Goal: Information Seeking & Learning: Compare options

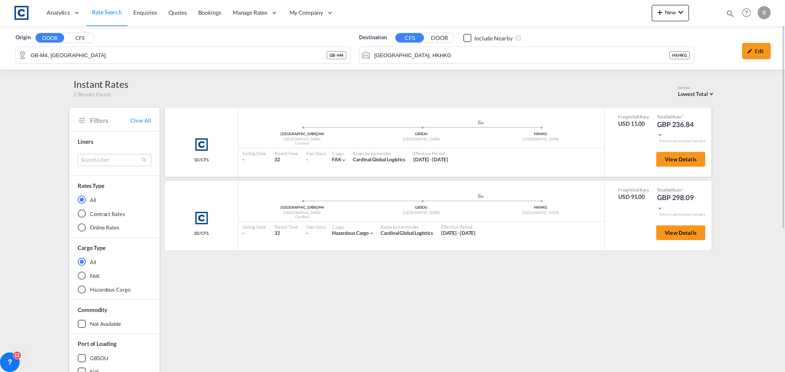
click at [660, 134] on md-icon "icon-chevron-down" at bounding box center [660, 135] width 6 height 6
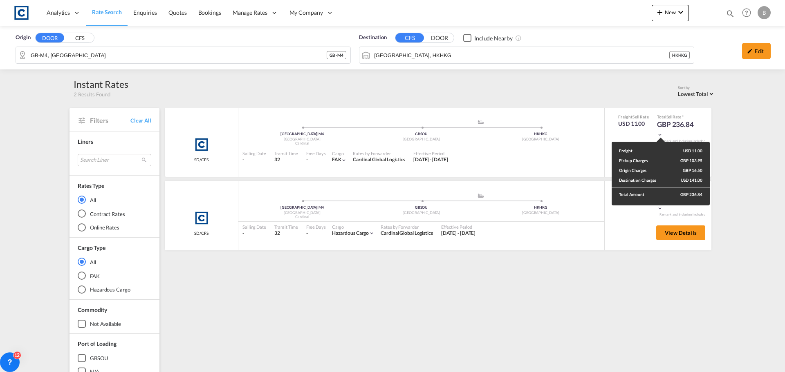
click at [732, 152] on div "Freight USD 11.00 Pickup Charges GBP 103.95 Origin Charges GBP 16.50 Destinatio…" at bounding box center [392, 186] width 785 height 372
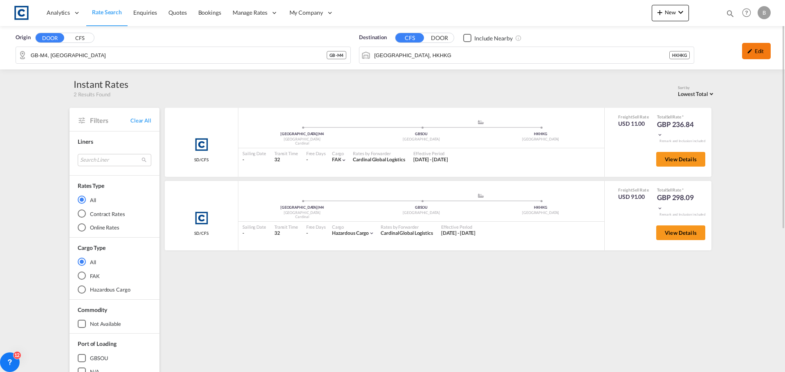
click at [760, 48] on div "Edit" at bounding box center [756, 51] width 29 height 16
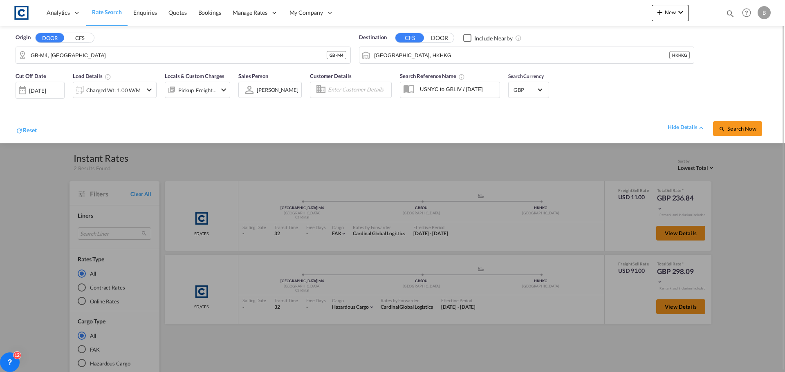
click at [219, 92] on md-icon "icon-chevron-down" at bounding box center [224, 90] width 10 height 10
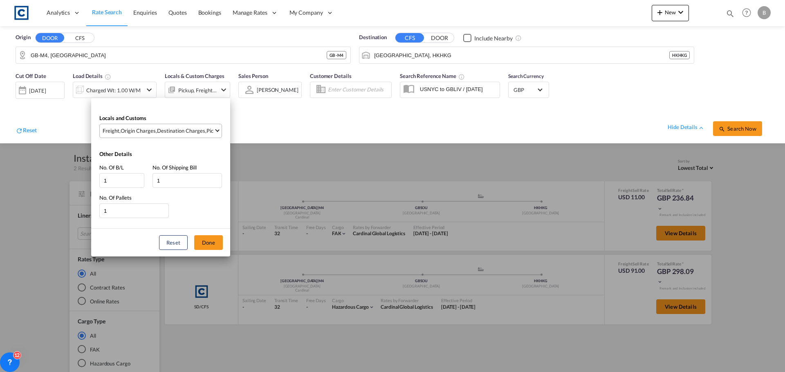
click at [175, 130] on div "Destination Charges" at bounding box center [181, 130] width 48 height 7
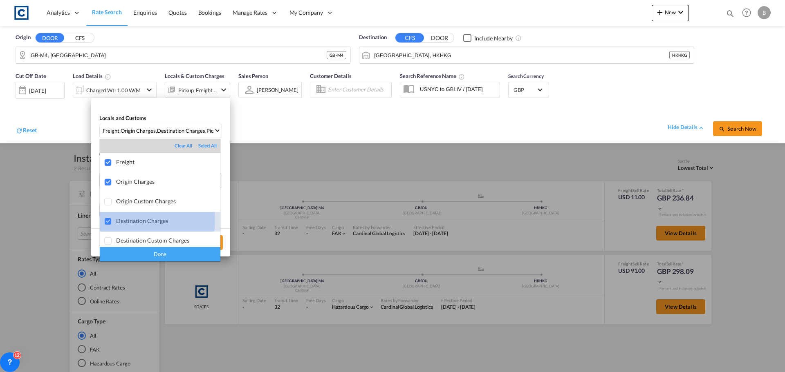
click at [109, 221] on div at bounding box center [108, 222] width 8 height 8
click at [150, 254] on div "Done" at bounding box center [160, 254] width 121 height 14
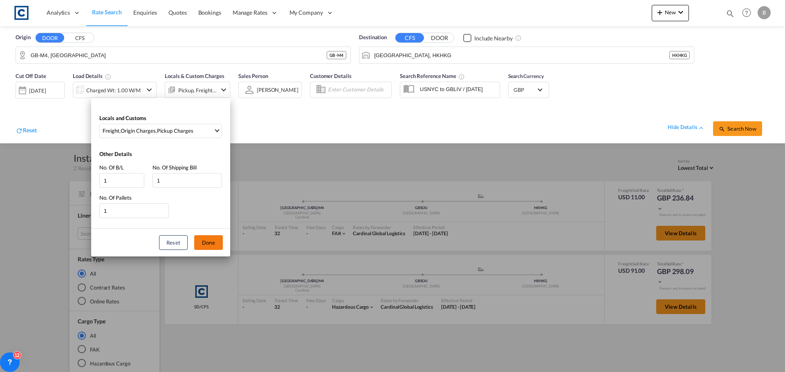
click at [211, 242] on button "Done" at bounding box center [208, 242] width 29 height 15
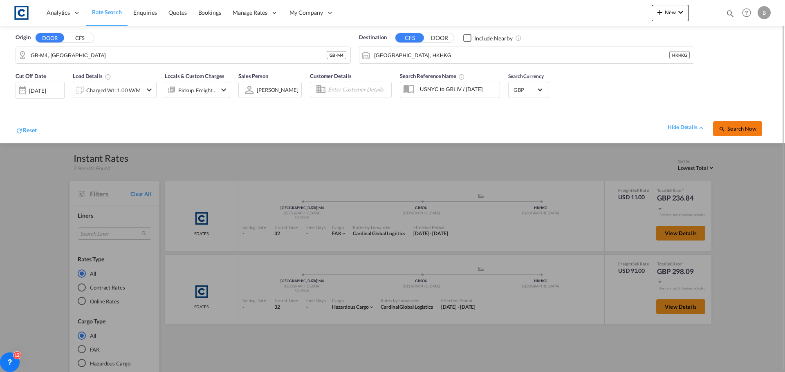
click at [725, 128] on md-icon "icon-magnify" at bounding box center [722, 129] width 7 height 7
click at [738, 128] on span "Search Now" at bounding box center [737, 129] width 37 height 7
click at [467, 52] on input "[GEOGRAPHIC_DATA], HKHKG" at bounding box center [532, 55] width 316 height 12
click at [731, 129] on span "Search Now" at bounding box center [737, 129] width 37 height 7
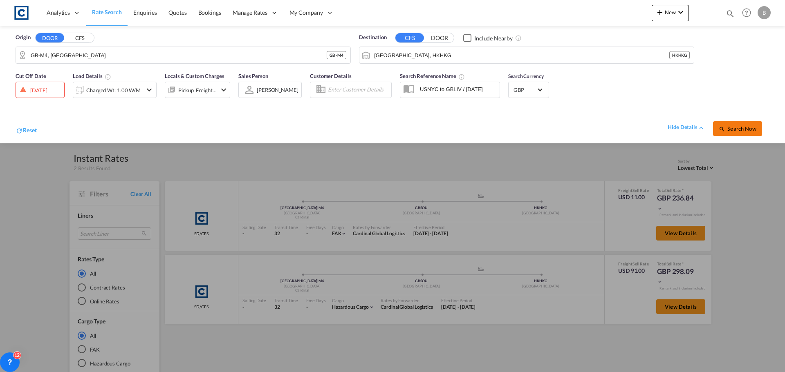
click at [733, 129] on span "Search Now" at bounding box center [737, 129] width 37 height 7
click at [44, 90] on div "[DATE]" at bounding box center [38, 90] width 17 height 7
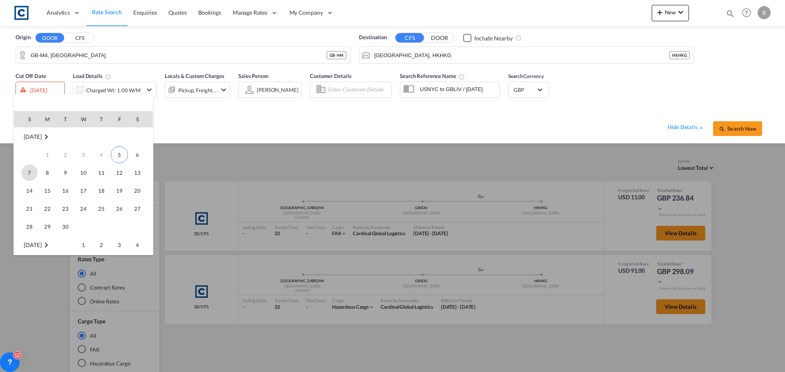
click at [27, 168] on span "7" at bounding box center [29, 173] width 16 height 16
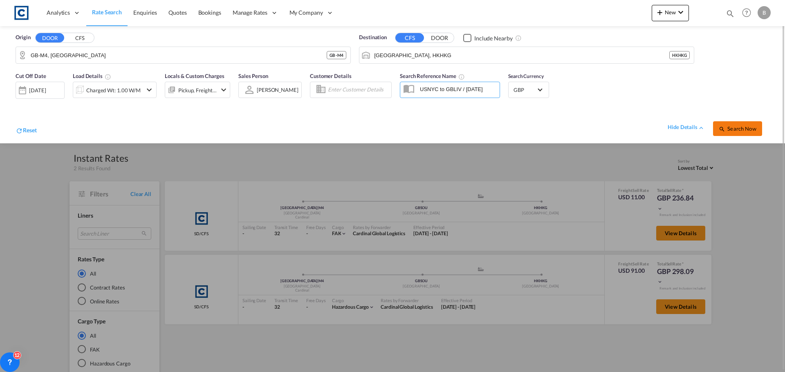
click at [747, 129] on span "Search Now" at bounding box center [737, 129] width 37 height 7
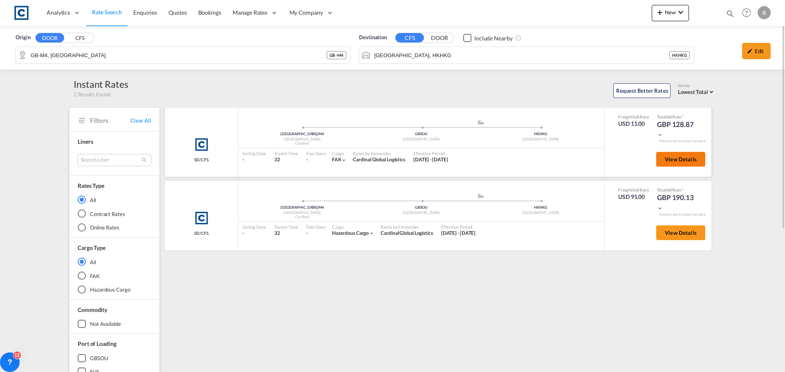
click at [677, 160] on span "View Details" at bounding box center [681, 159] width 32 height 7
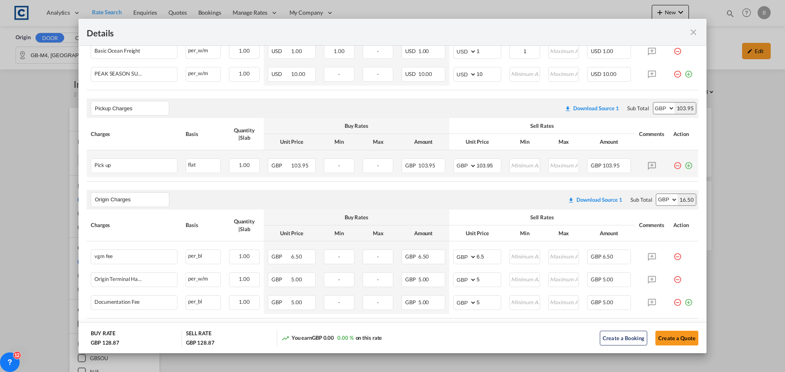
scroll to position [285, 0]
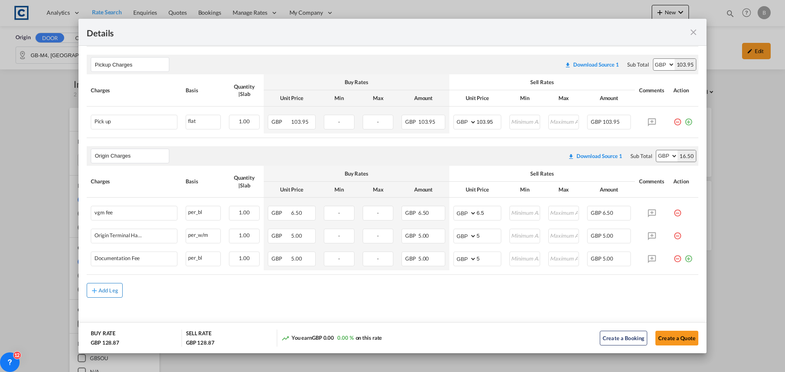
click at [99, 292] on div "Add Leg" at bounding box center [109, 290] width 20 height 5
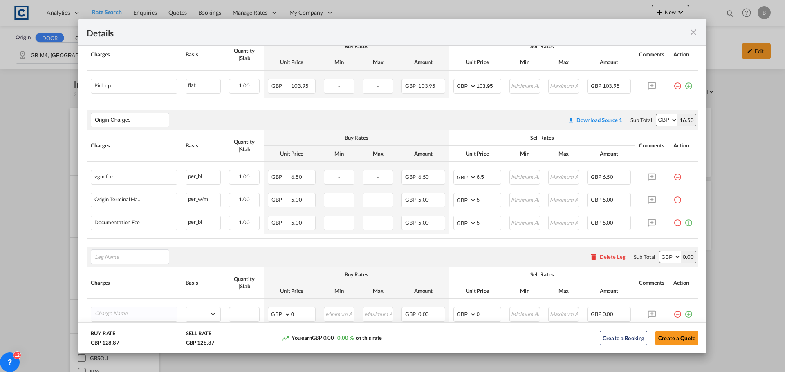
scroll to position [377, 0]
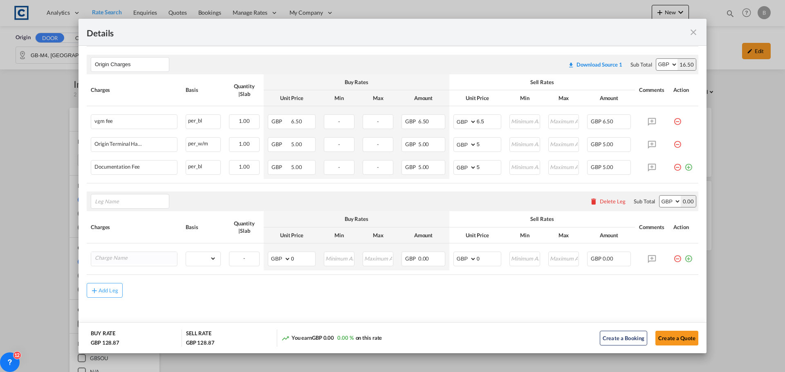
click at [603, 202] on div "Delete Leg" at bounding box center [613, 201] width 26 height 7
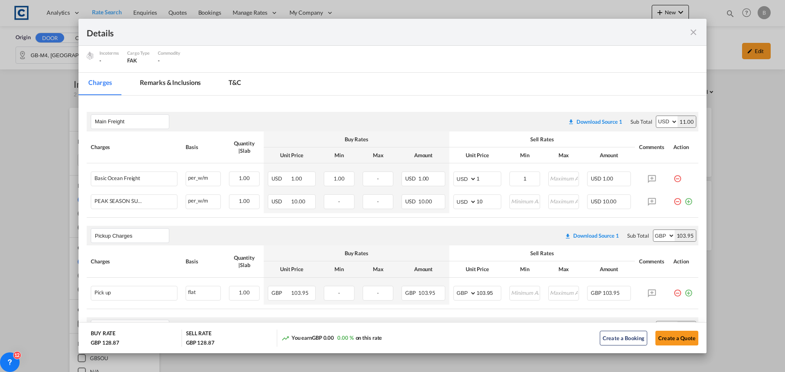
scroll to position [40, 0]
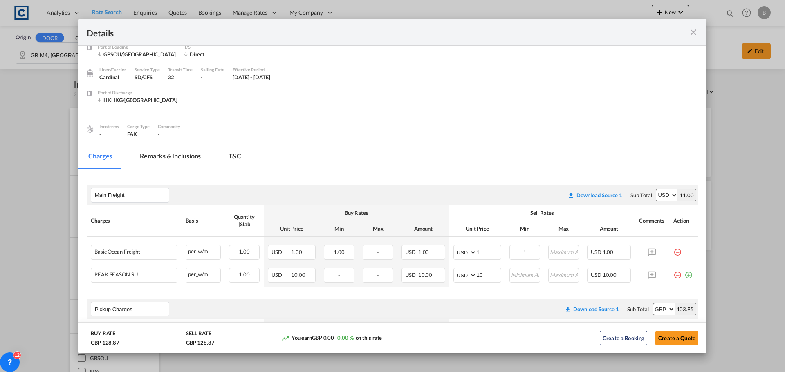
click at [691, 29] on md-icon "icon-close fg-AAA8AD m-0 cursor" at bounding box center [693, 32] width 10 height 10
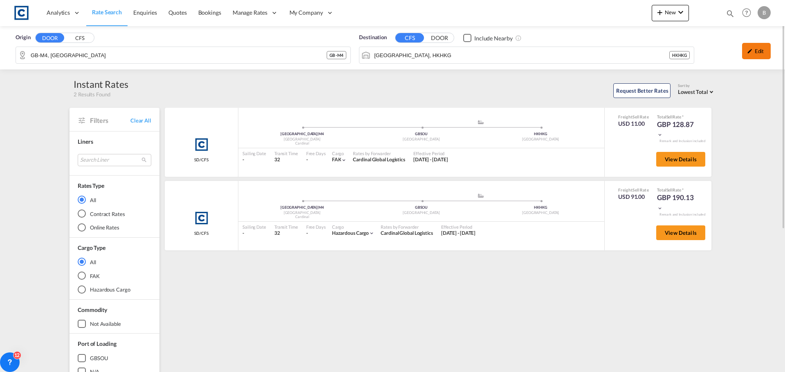
click at [752, 55] on div "Edit" at bounding box center [756, 51] width 29 height 16
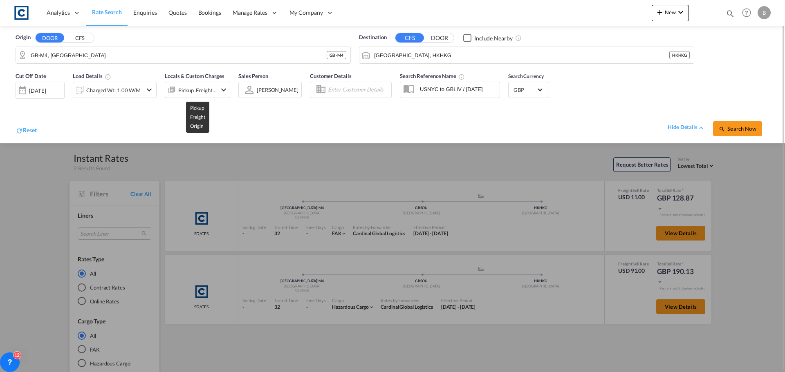
click at [190, 90] on div "Pickup, Freight, Origin" at bounding box center [197, 90] width 38 height 11
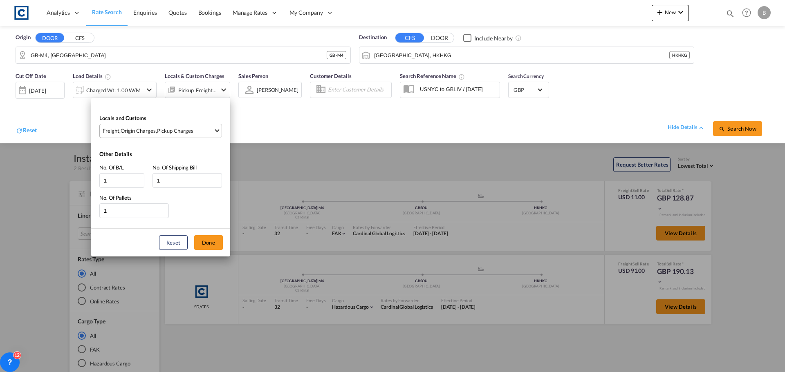
click at [177, 131] on div "Pickup Charges" at bounding box center [175, 130] width 36 height 7
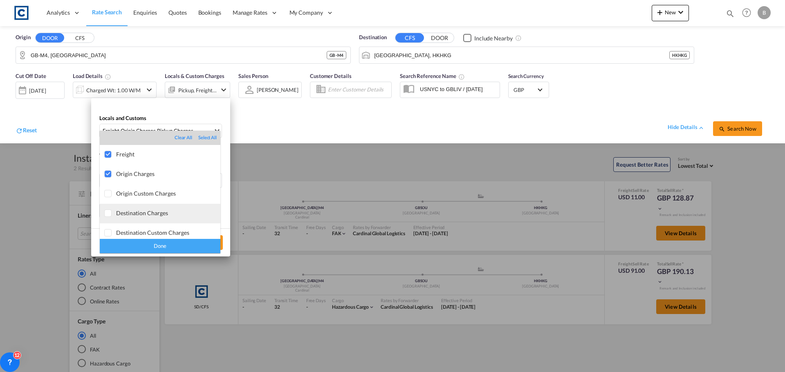
click at [138, 214] on div "Destination Charges" at bounding box center [168, 213] width 104 height 7
click at [152, 242] on div "Done" at bounding box center [160, 246] width 121 height 14
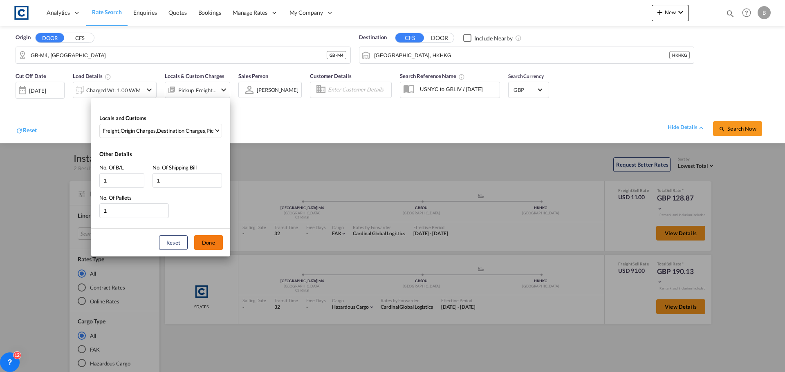
click at [215, 239] on button "Done" at bounding box center [208, 242] width 29 height 15
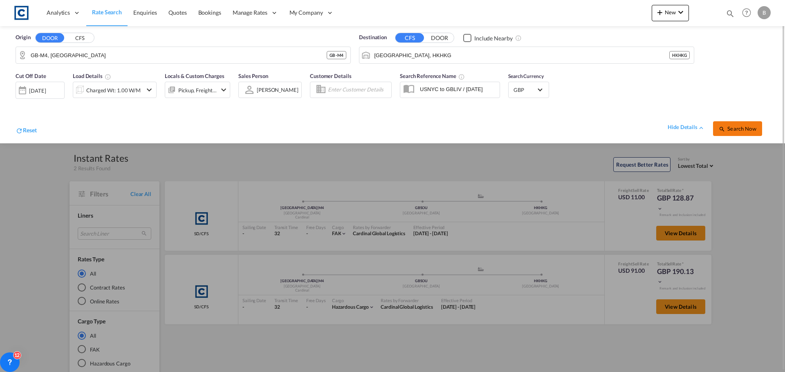
click at [735, 132] on button "Search Now" at bounding box center [737, 128] width 49 height 15
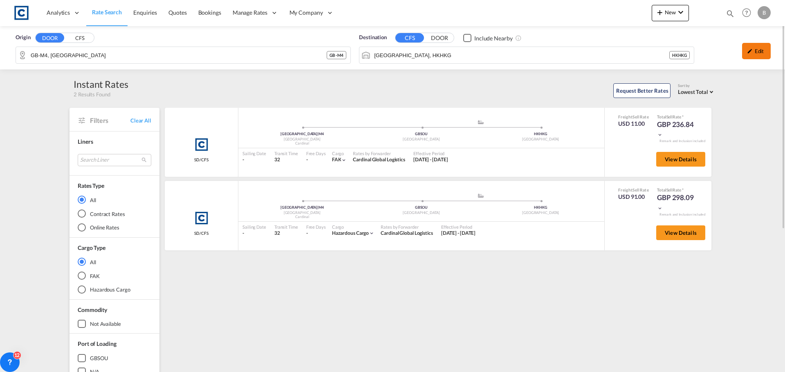
click at [761, 53] on div "Edit" at bounding box center [756, 51] width 29 height 16
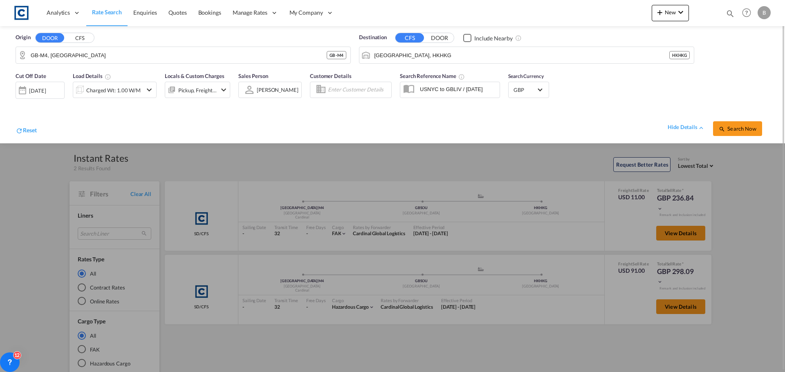
click at [196, 86] on div "Pickup, Freight, Origin, Destination" at bounding box center [197, 90] width 38 height 11
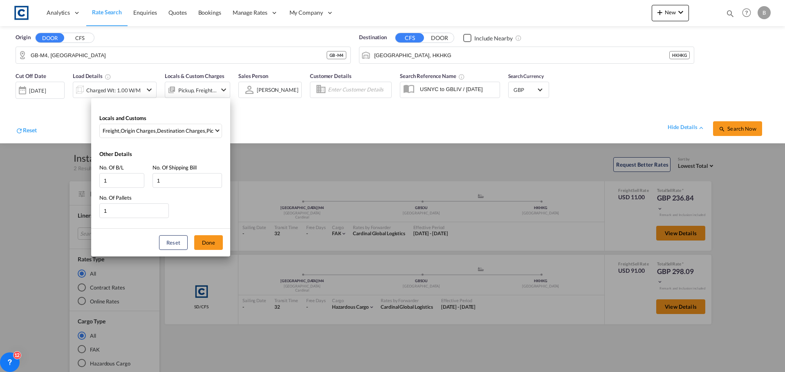
click at [268, 128] on div "Locals and Customs Freight , Origin Charges , Destination Charges , Pickup Char…" at bounding box center [392, 186] width 785 height 372
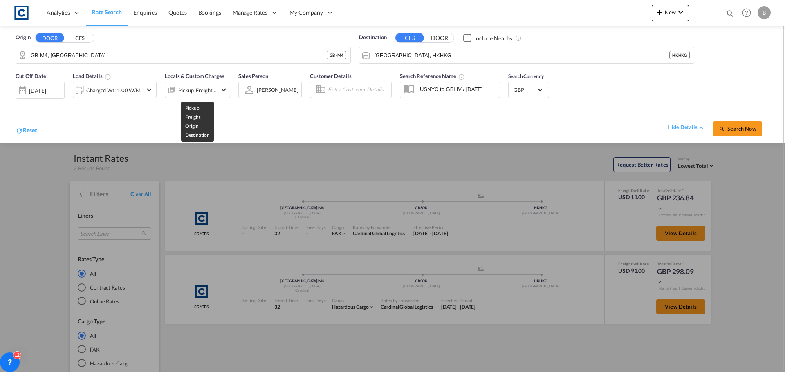
click at [206, 93] on div "Pickup, Freight, Origin, Destination" at bounding box center [197, 90] width 38 height 11
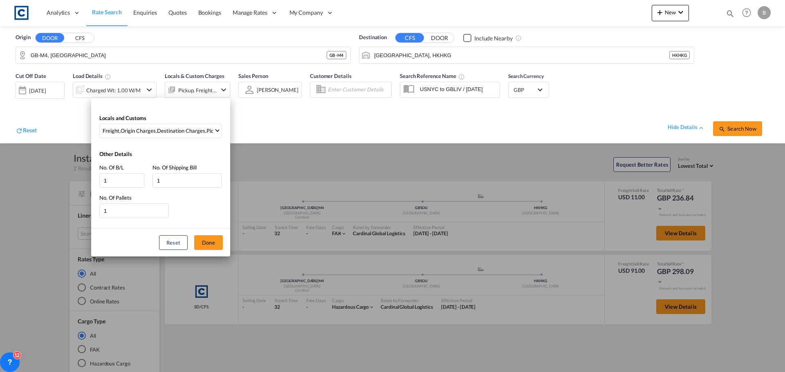
click at [270, 123] on div "Locals and Customs Freight , Origin Charges , Destination Charges , Pickup Char…" at bounding box center [392, 186] width 785 height 372
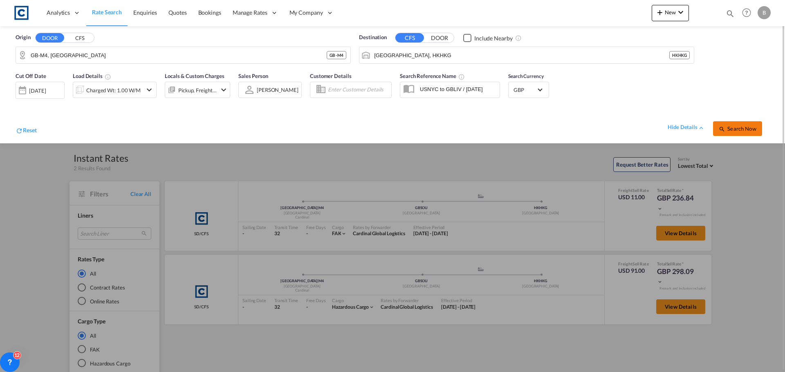
click at [723, 126] on span "Search Now" at bounding box center [737, 129] width 37 height 7
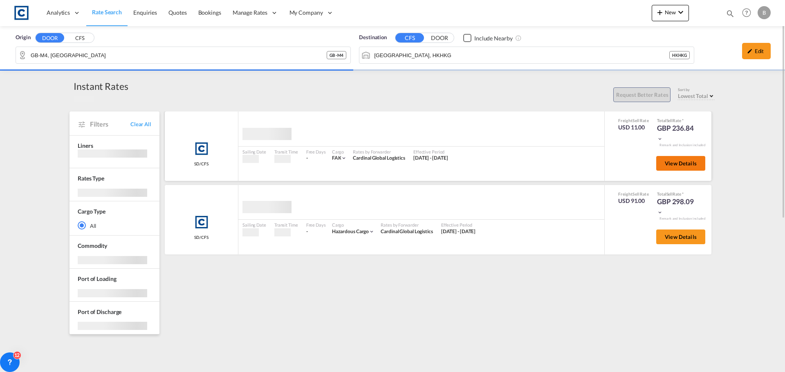
click at [680, 164] on span "View Details" at bounding box center [681, 163] width 32 height 7
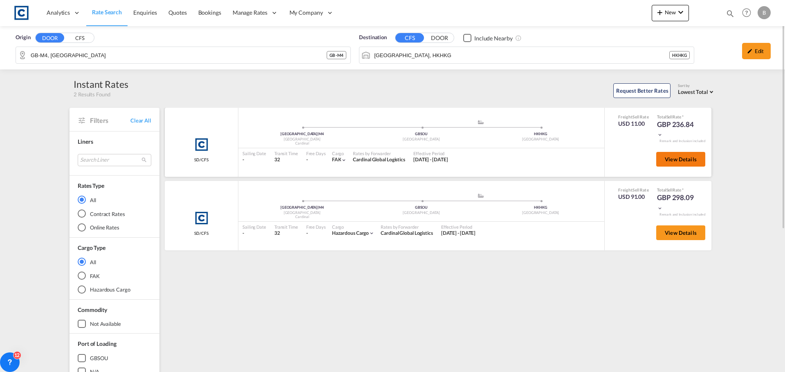
click at [670, 156] on button "View Details" at bounding box center [680, 159] width 49 height 15
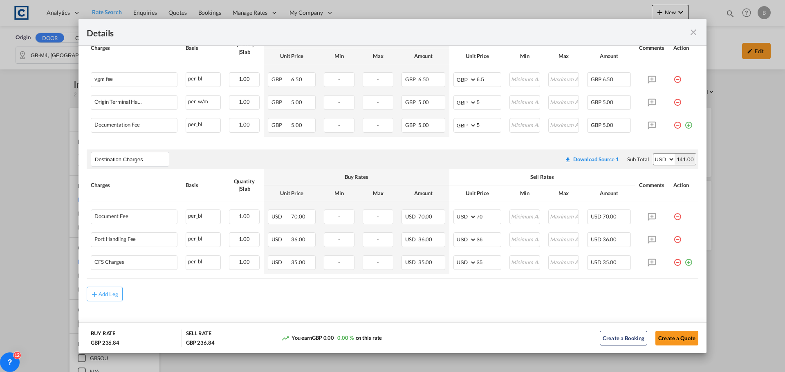
scroll to position [423, 0]
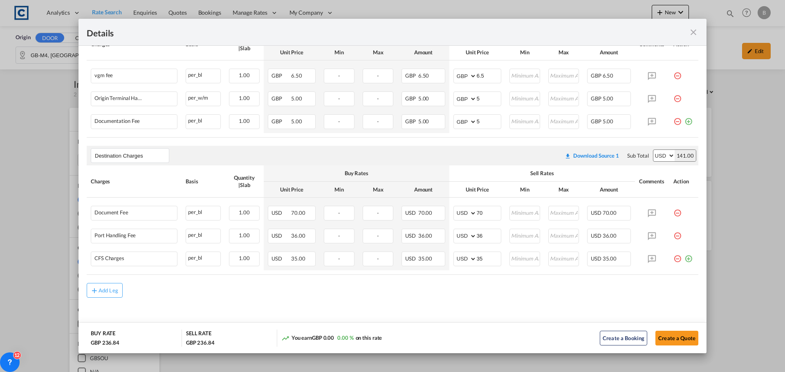
click at [693, 31] on md-icon "icon-close fg-AAA8AD m-0 cursor" at bounding box center [693, 32] width 10 height 10
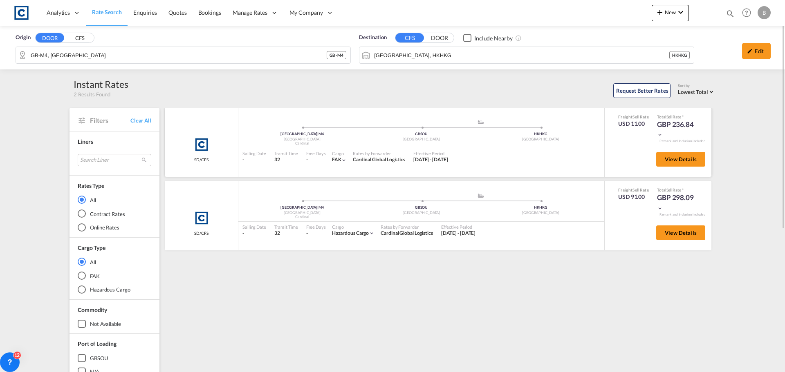
click at [661, 134] on md-icon "icon-chevron-down" at bounding box center [660, 135] width 6 height 6
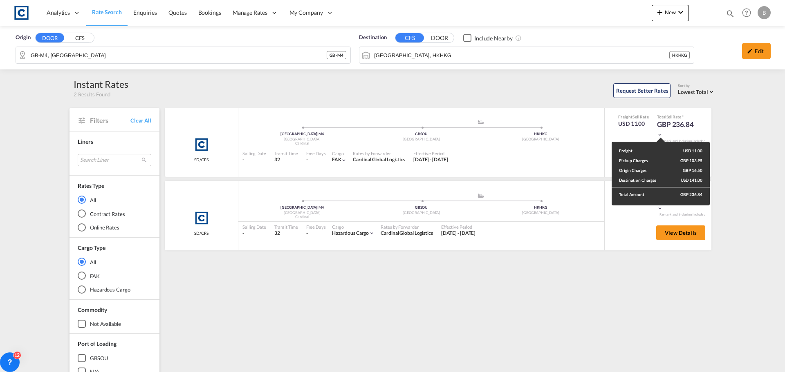
click at [738, 168] on div "Freight USD 11.00 Pickup Charges GBP 103.95 Origin Charges GBP 16.50 Destinatio…" at bounding box center [392, 186] width 785 height 372
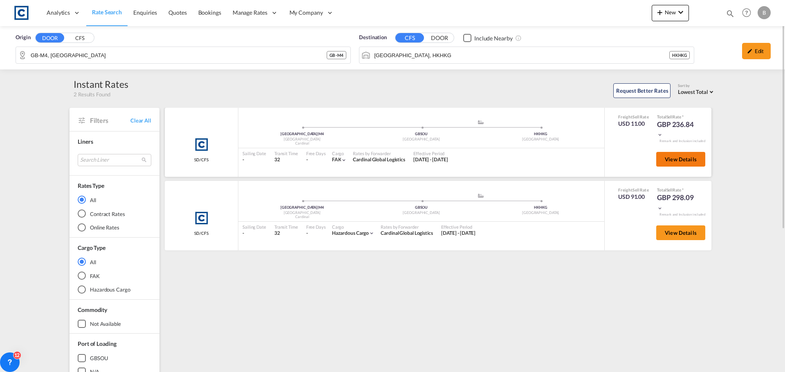
click at [672, 159] on span "View Details" at bounding box center [681, 159] width 32 height 7
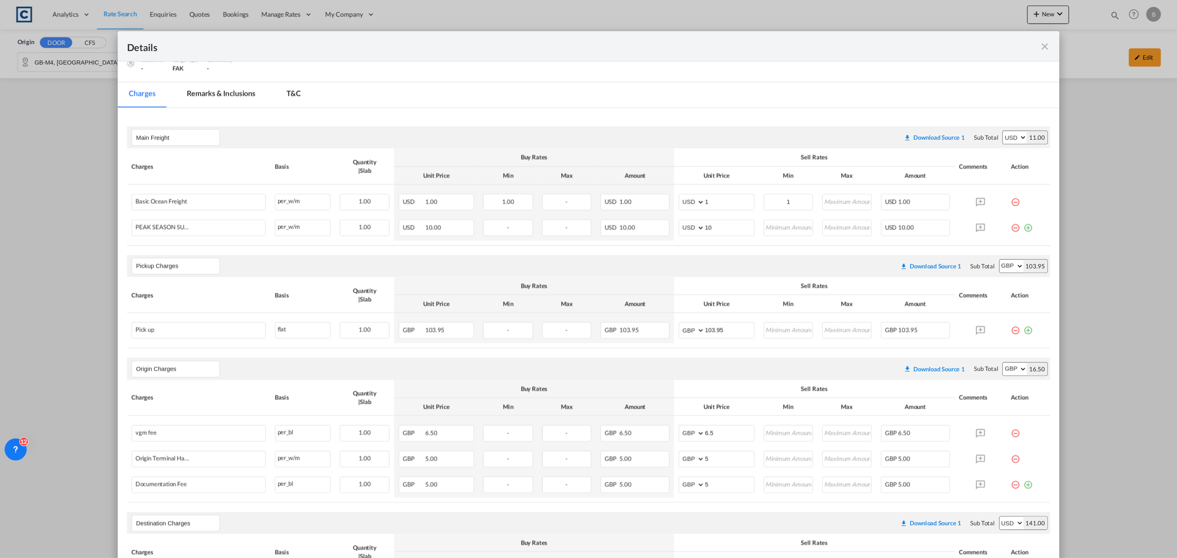
scroll to position [123, 0]
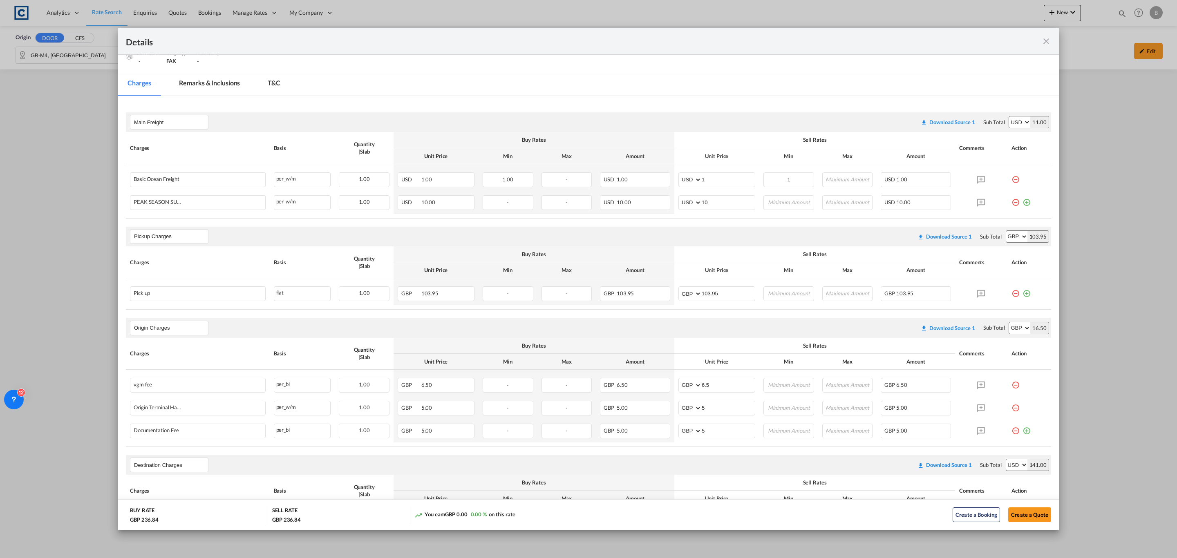
drag, startPoint x: 740, startPoint y: 2, endPoint x: 487, endPoint y: 53, distance: 257.3
click at [487, 53] on div "Details" at bounding box center [589, 41] width 942 height 27
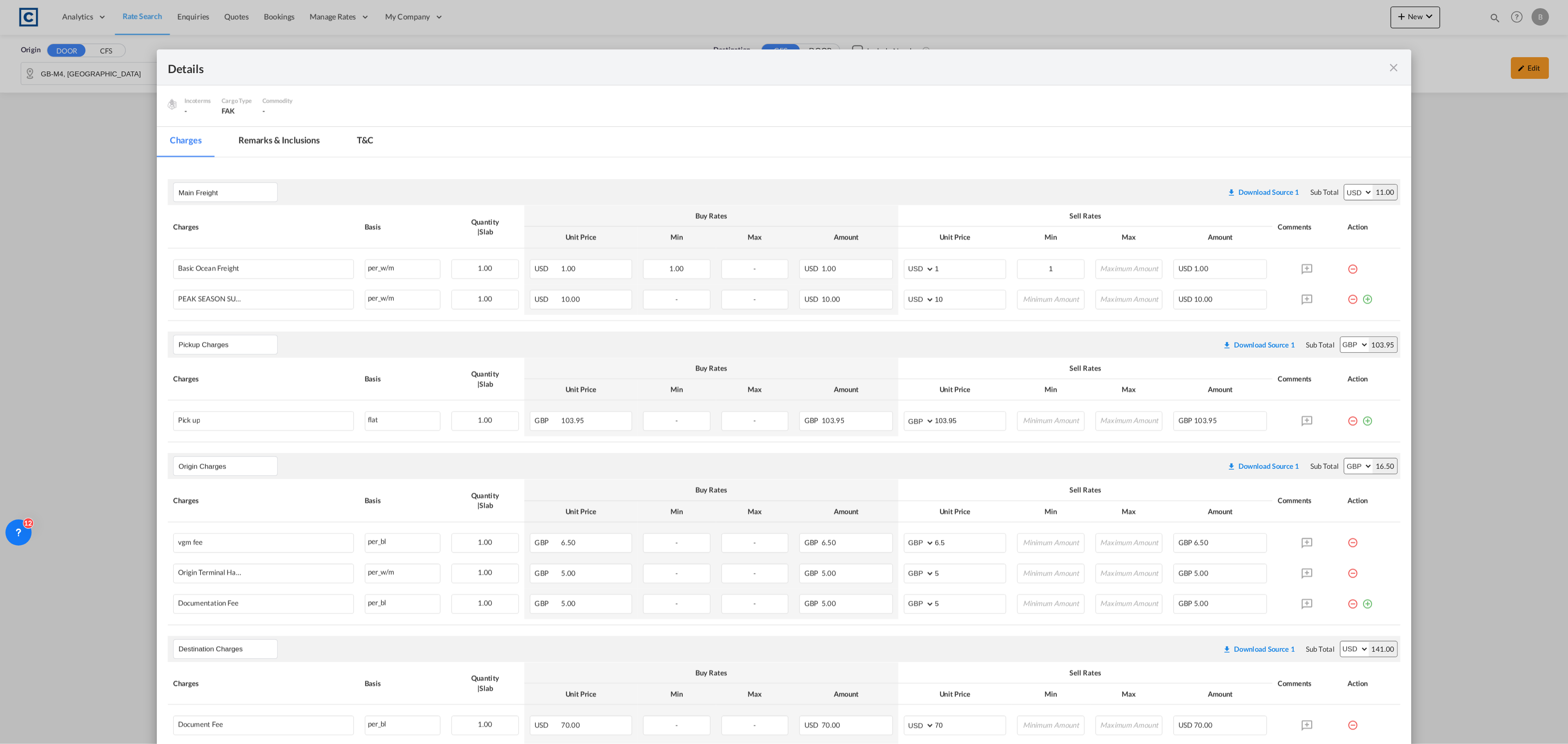
scroll to position [141, 0]
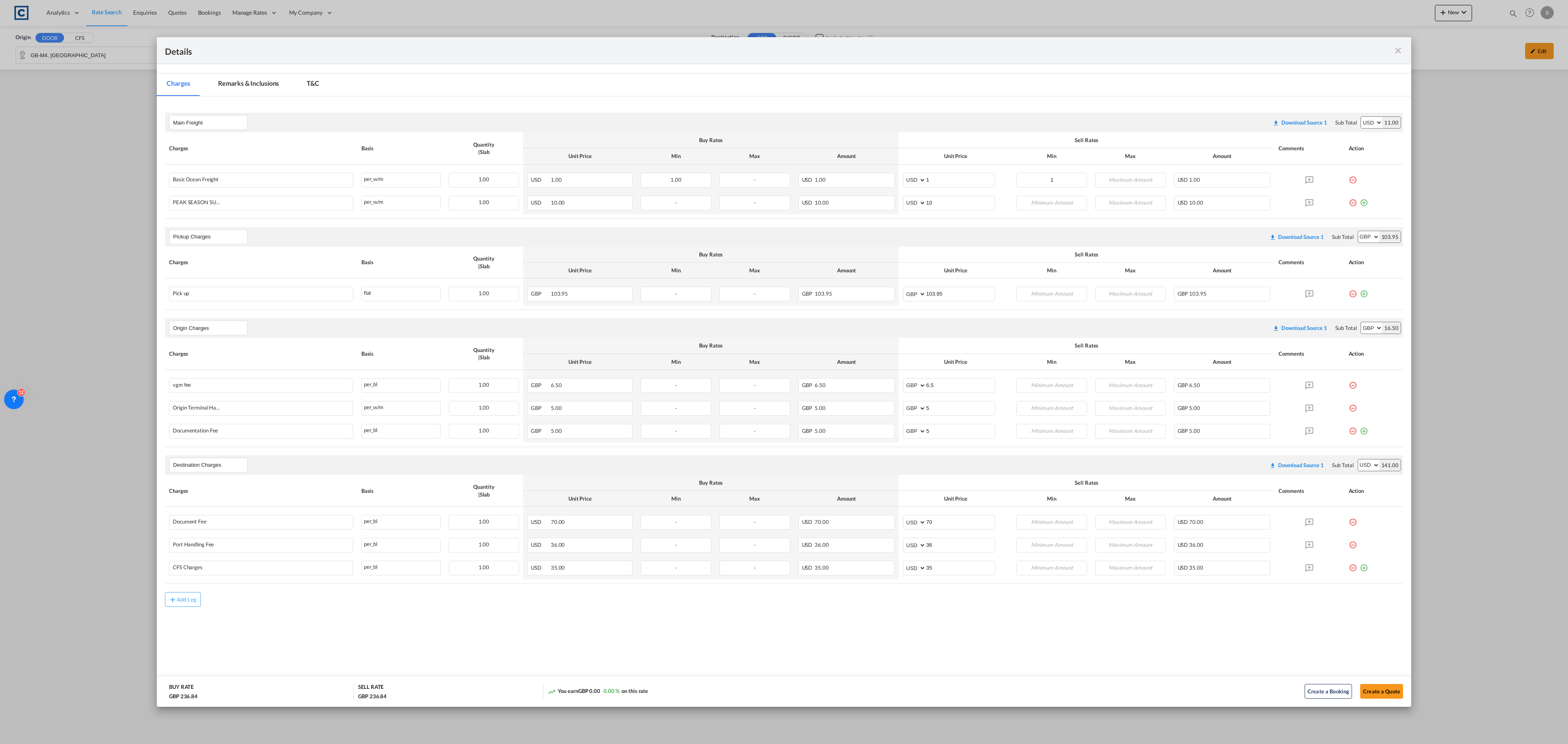
drag, startPoint x: 1169, startPoint y: 0, endPoint x: 811, endPoint y: 638, distance: 731.6
click at [784, 372] on md-content "Main Freight Please enter leg name Leg Name Already Exists Download Source 1 Su…" at bounding box center [784, 394] width 1254 height 598
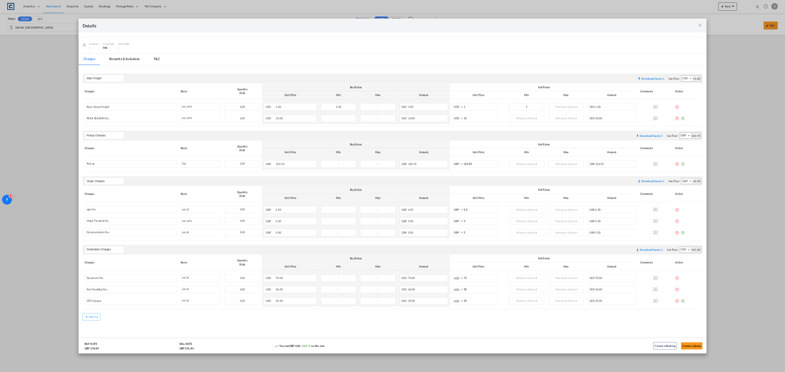
scroll to position [115, 0]
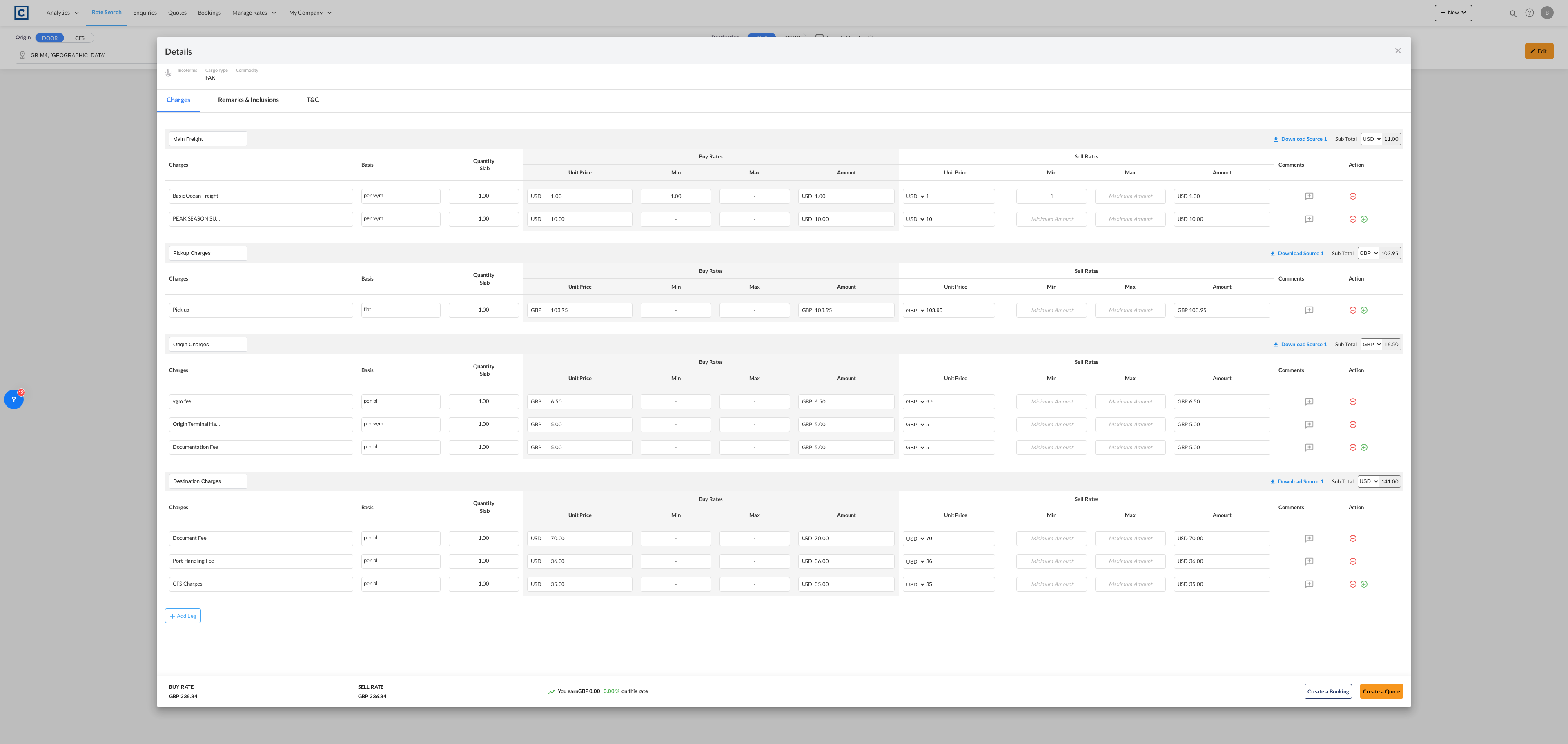
click at [784, 48] on md-icon "icon-close fg-AAA8AD m-0 cursor" at bounding box center [1398, 51] width 10 height 10
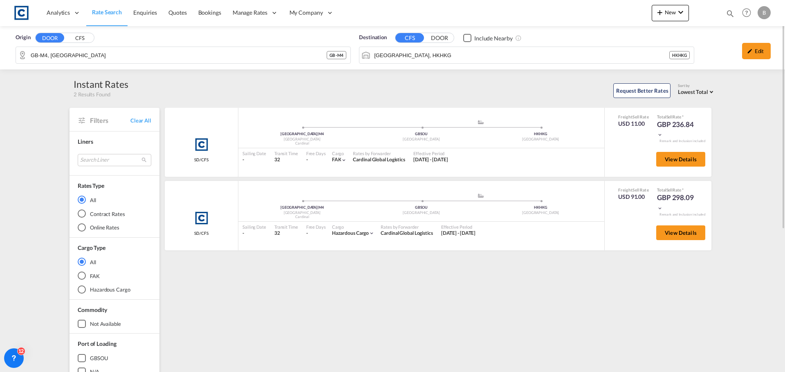
drag, startPoint x: 1567, startPoint y: 52, endPoint x: 561, endPoint y: 274, distance: 1029.6
click at [561, 274] on div "Cardinal SD/CFS added by you Manchester | M4 United Kingdom Cardinal .a{fill:#a…" at bounding box center [440, 353] width 552 height 491
click at [661, 132] on div "GBP 236.84" at bounding box center [677, 130] width 41 height 20
click at [659, 135] on md-icon "icon-chevron-down" at bounding box center [660, 135] width 6 height 6
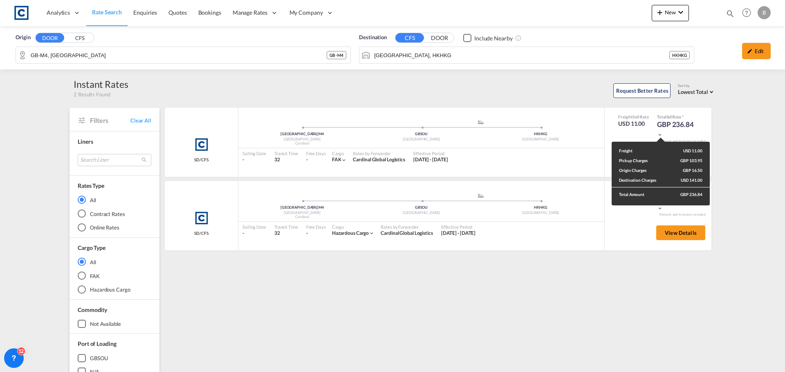
click at [539, 110] on div "Freight USD 11.00 Pickup Charges GBP 103.95 Origin Charges GBP 16.50 Destinatio…" at bounding box center [392, 186] width 785 height 372
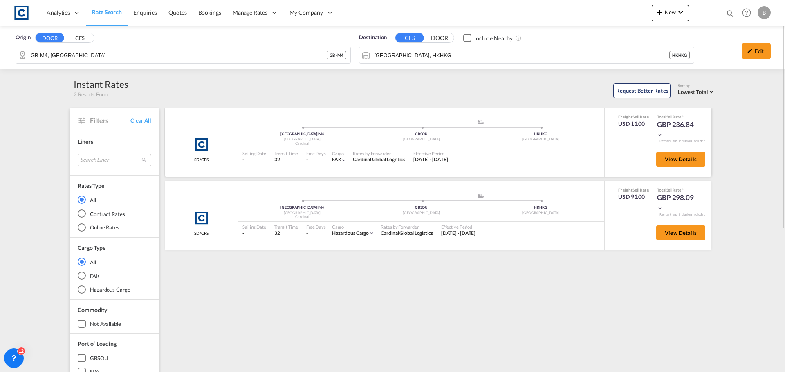
click at [660, 135] on md-icon "icon-chevron-down" at bounding box center [660, 135] width 6 height 6
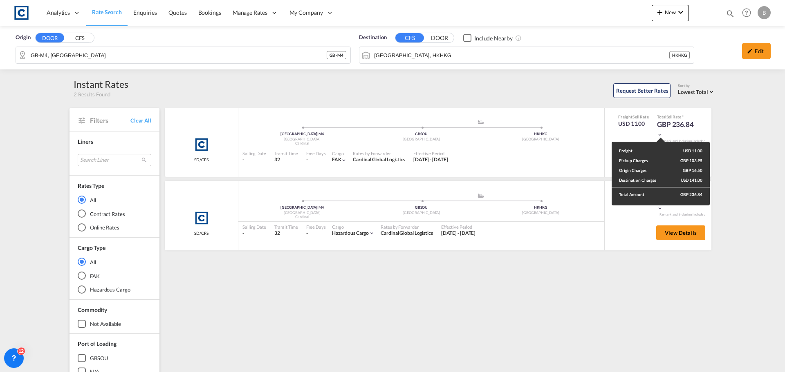
click at [761, 54] on div "Freight USD 11.00 Pickup Charges GBP 103.95 Origin Charges GBP 16.50 Destinatio…" at bounding box center [392, 186] width 785 height 372
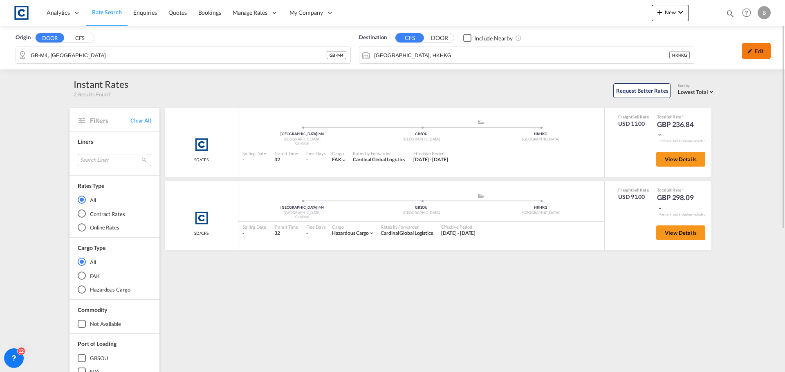
click at [757, 53] on div "Edit" at bounding box center [756, 51] width 29 height 16
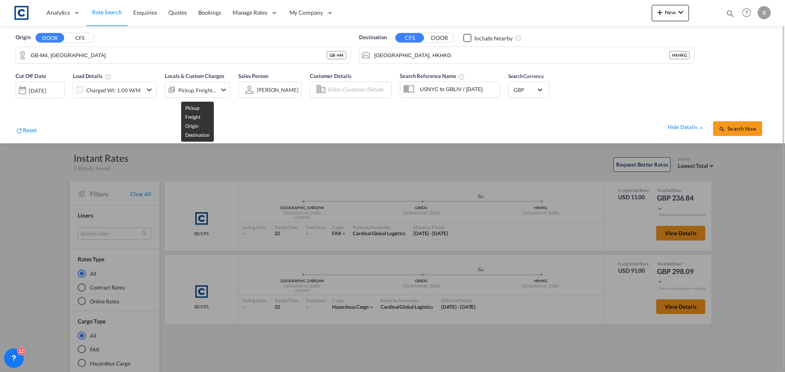
click at [208, 87] on div "Pickup, Freight, Origin, Destination" at bounding box center [197, 90] width 38 height 11
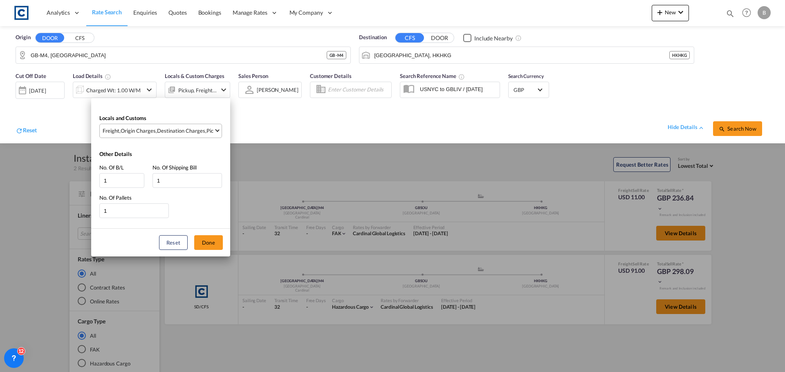
click at [173, 130] on div "Destination Charges" at bounding box center [181, 130] width 48 height 7
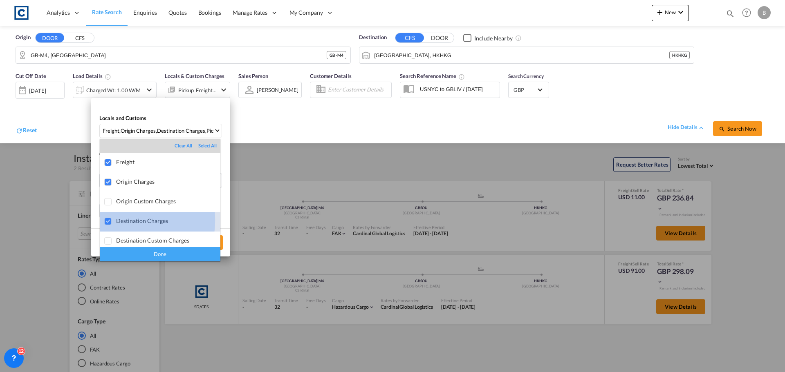
click at [126, 220] on div "Destination Charges" at bounding box center [168, 220] width 104 height 7
click at [132, 251] on div "Done" at bounding box center [160, 254] width 121 height 14
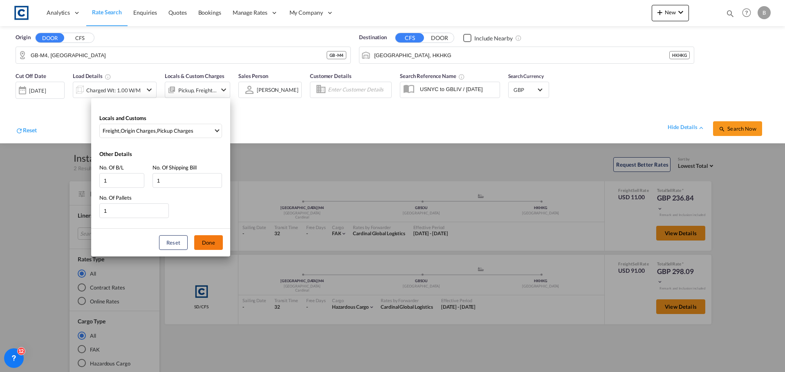
click at [213, 242] on button "Done" at bounding box center [208, 242] width 29 height 15
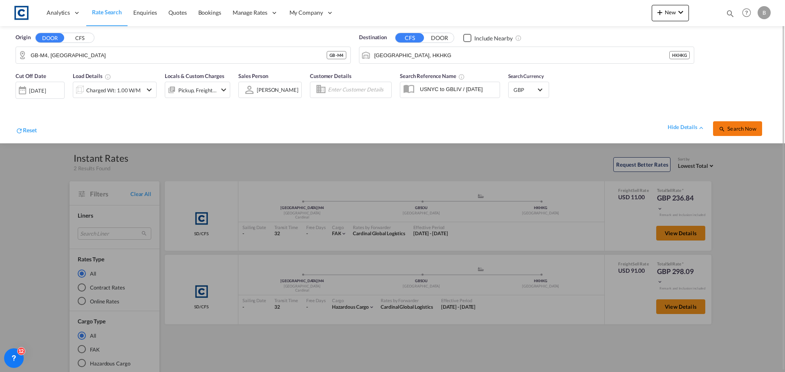
click at [734, 132] on button "Search Now" at bounding box center [737, 128] width 49 height 15
